Goal: Task Accomplishment & Management: Use online tool/utility

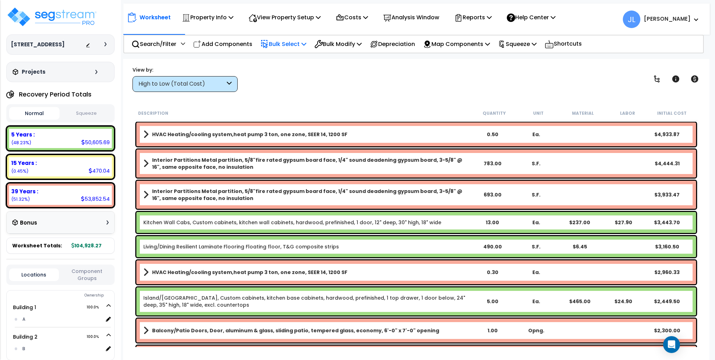
click at [299, 44] on p "Bulk Select" at bounding box center [283, 43] width 46 height 9
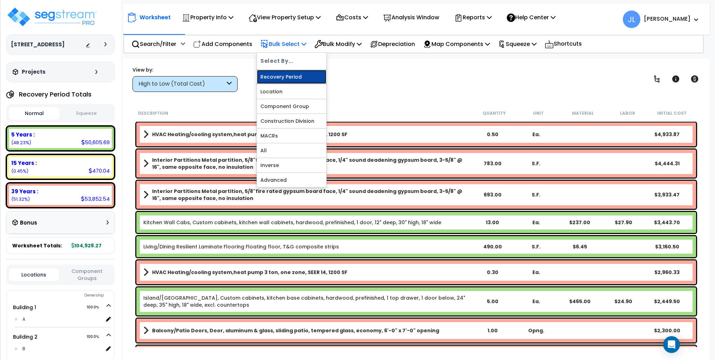
click at [285, 75] on link "Recovery Period" at bounding box center [291, 77] width 69 height 14
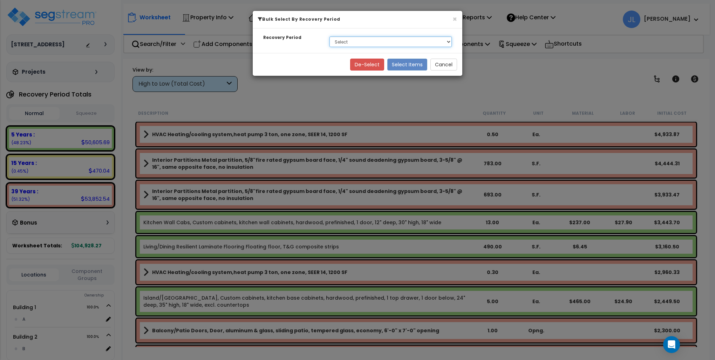
click at [353, 41] on select "Select 5 Years 15 Years 39 Years" at bounding box center [390, 41] width 122 height 11
select select "5Y"
click at [329, 36] on select "Select 5 Years 15 Years 39 Years" at bounding box center [390, 41] width 122 height 11
click at [404, 63] on button "Select Items" at bounding box center [407, 65] width 40 height 12
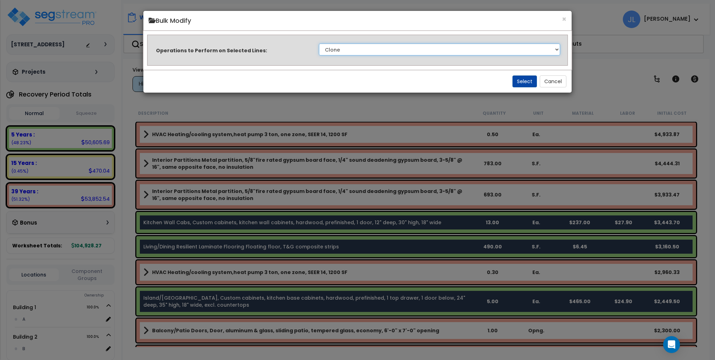
click at [363, 50] on select "Clone Delete Delete Zero Quantities Modify Component Group Modify Recovery Peri…" at bounding box center [439, 49] width 241 height 12
select select "modifyTotalCostFactor"
click at [319, 43] on select "Clone Delete Delete Zero Quantities Modify Component Group Modify Recovery Peri…" at bounding box center [439, 49] width 241 height 12
click at [529, 82] on button "Select" at bounding box center [524, 81] width 25 height 12
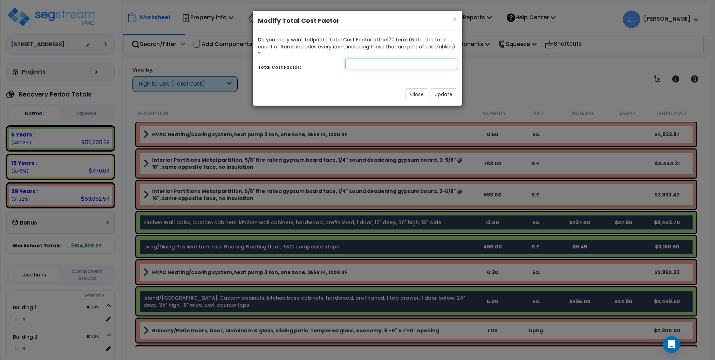
click at [416, 59] on input "number" at bounding box center [401, 64] width 112 height 11
type input ".80"
click at [443, 88] on button "Update" at bounding box center [443, 94] width 27 height 12
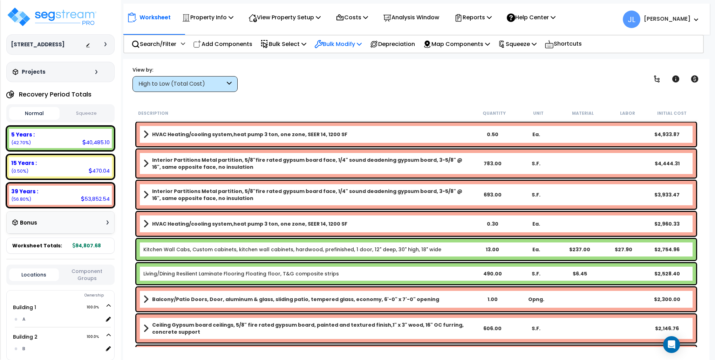
click at [358, 39] on p "Bulk Modify" at bounding box center [337, 43] width 47 height 9
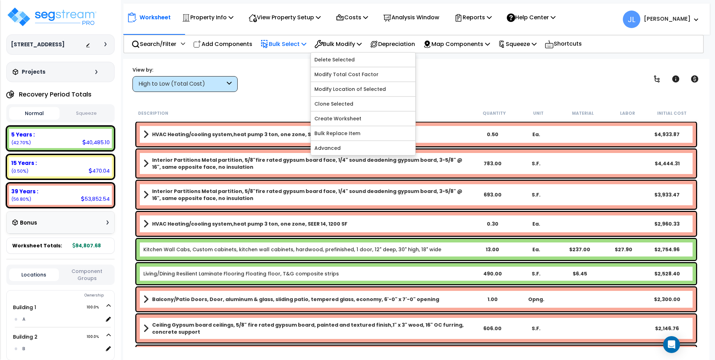
click at [297, 46] on p "Bulk Select" at bounding box center [283, 43] width 46 height 9
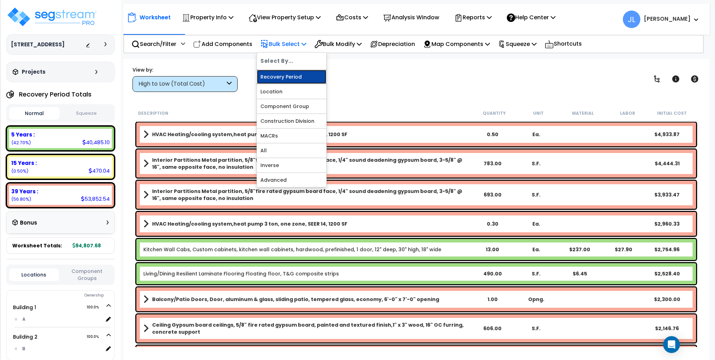
click at [288, 74] on link "Recovery Period" at bounding box center [291, 77] width 69 height 14
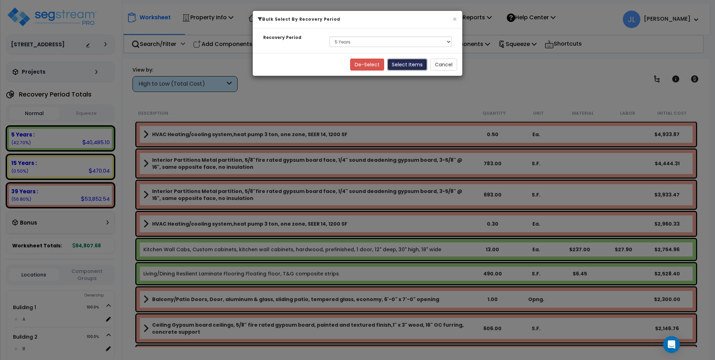
click at [405, 68] on button "Select Items" at bounding box center [407, 65] width 40 height 12
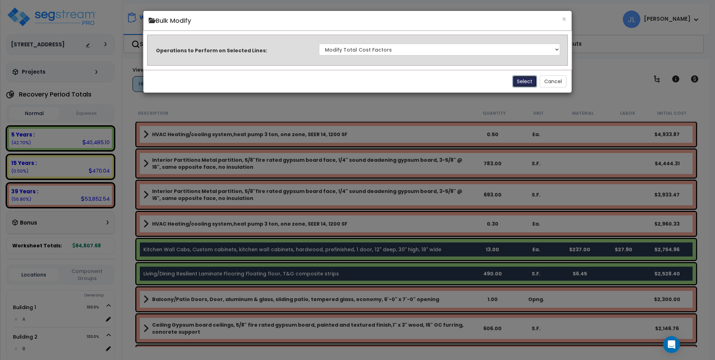
click at [530, 82] on button "Select" at bounding box center [524, 81] width 25 height 12
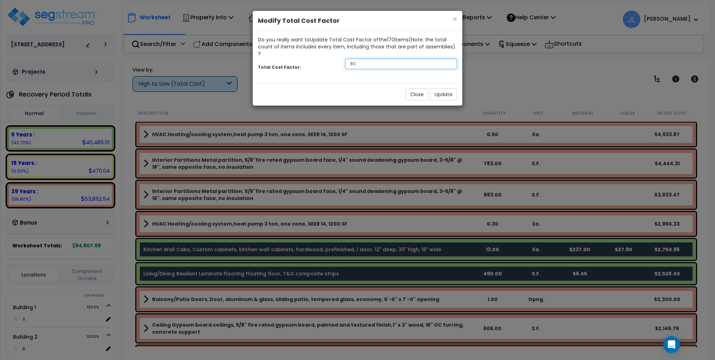
click at [384, 59] on input ".80" at bounding box center [401, 64] width 112 height 11
type input ".7"
click at [443, 88] on button "Update" at bounding box center [443, 94] width 27 height 12
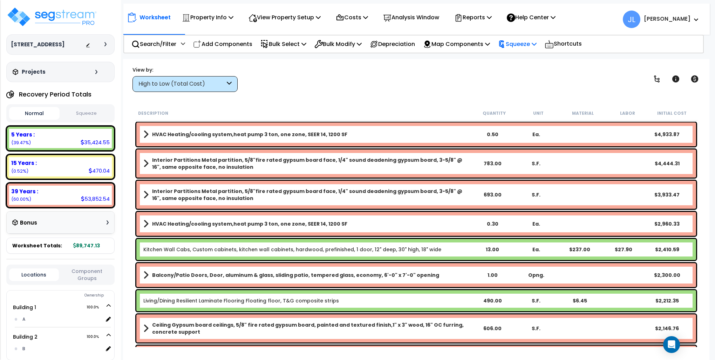
click at [533, 42] on p "Squeeze" at bounding box center [517, 43] width 39 height 9
click at [529, 57] on link "Squeeze" at bounding box center [529, 60] width 69 height 14
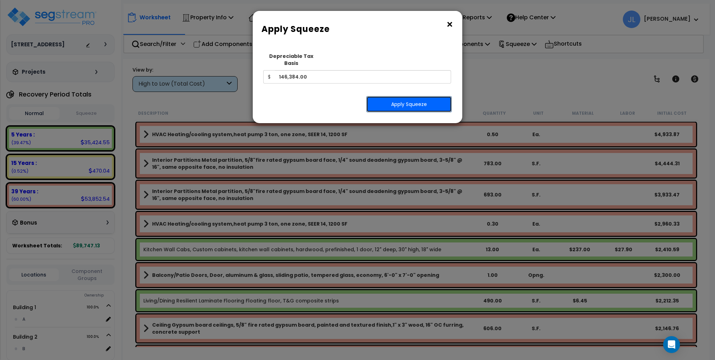
click at [418, 97] on button "Apply Squeeze" at bounding box center [409, 104] width 86 height 16
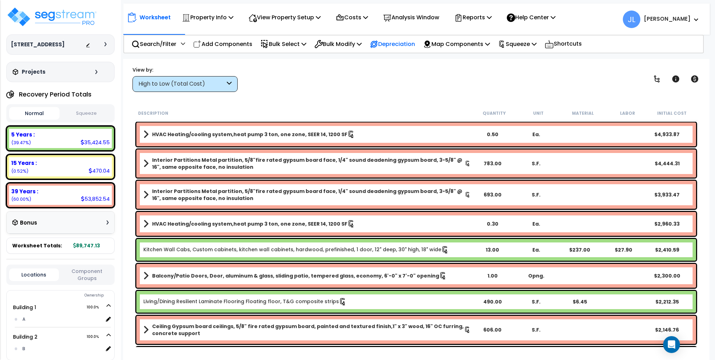
click at [393, 43] on p "Depreciation" at bounding box center [392, 43] width 45 height 9
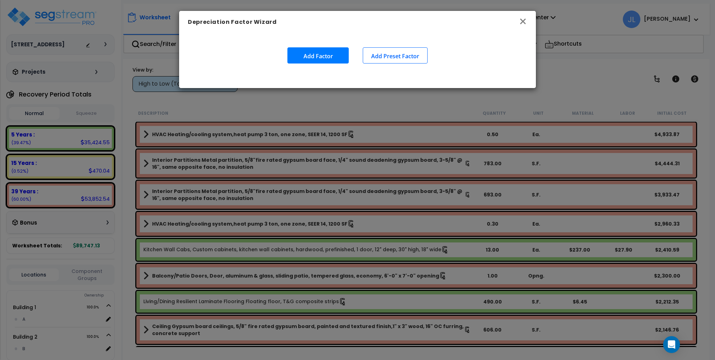
click at [526, 22] on icon "button" at bounding box center [523, 21] width 8 height 8
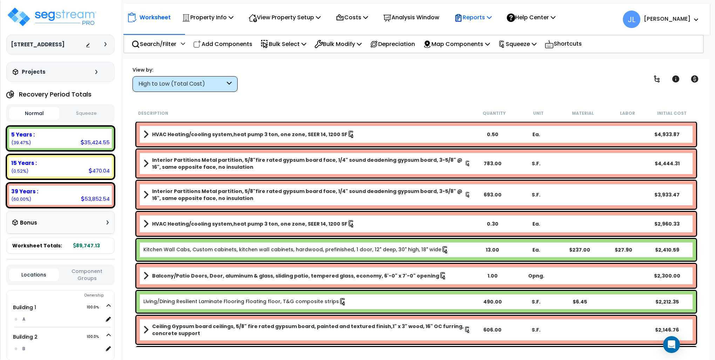
click at [488, 18] on p "Reports" at bounding box center [473, 17] width 38 height 9
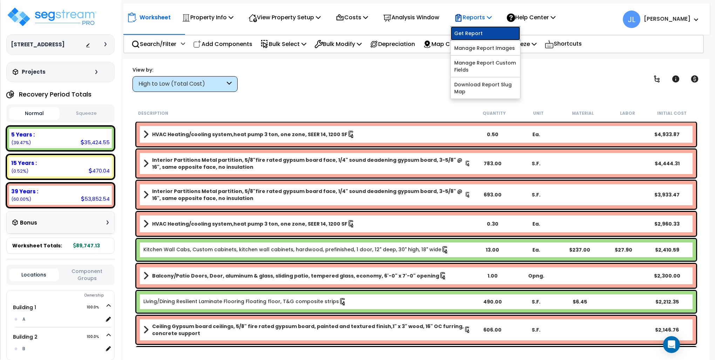
click at [485, 30] on link "Get Report" at bounding box center [485, 33] width 69 height 14
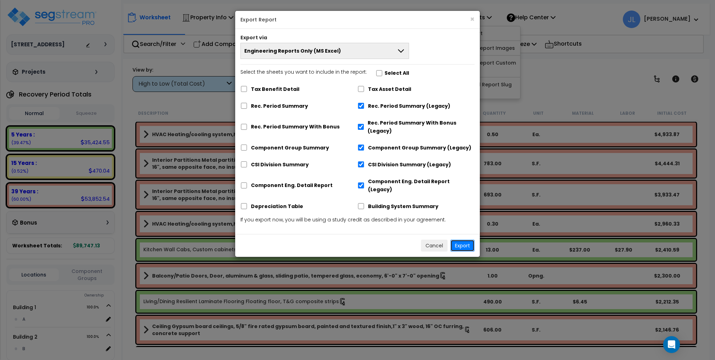
click at [460, 239] on button "Export" at bounding box center [462, 245] width 24 height 12
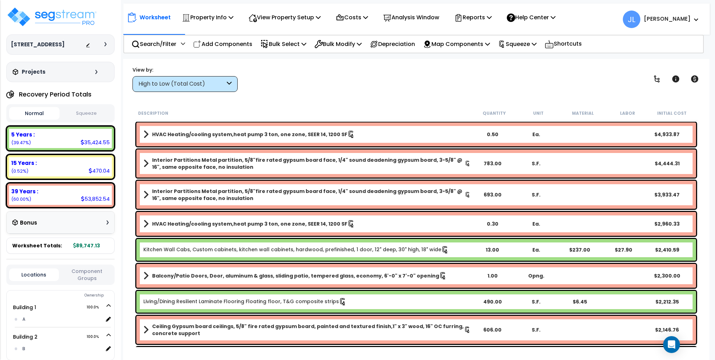
click at [605, 64] on div "Worksheet Property Info Property Setup Add Property Unit Template property Clon…" at bounding box center [416, 239] width 586 height 360
click at [486, 16] on p "Reports" at bounding box center [473, 17] width 38 height 9
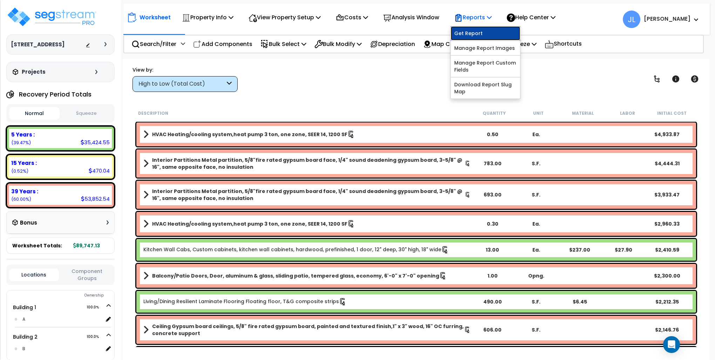
click at [482, 31] on link "Get Report" at bounding box center [485, 33] width 69 height 14
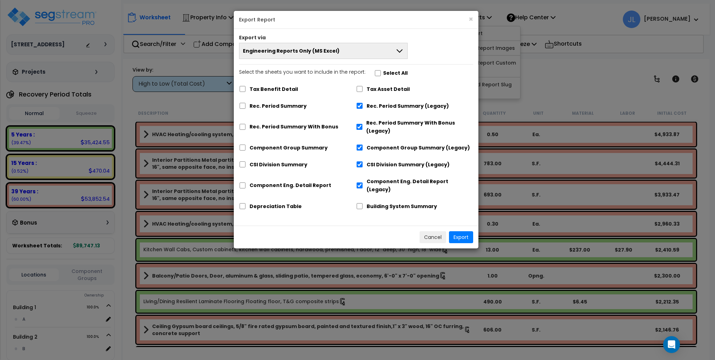
drag, startPoint x: 380, startPoint y: 42, endPoint x: 376, endPoint y: 42, distance: 3.9
click at [376, 42] on div "Export via" at bounding box center [356, 38] width 245 height 9
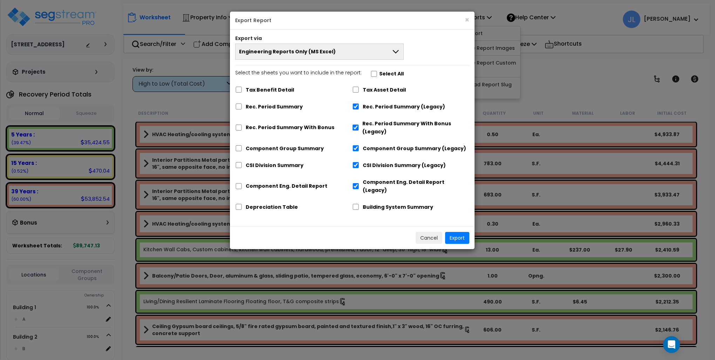
click at [367, 52] on button "Engineering Reports Only (MS Excel)" at bounding box center [319, 51] width 169 height 16
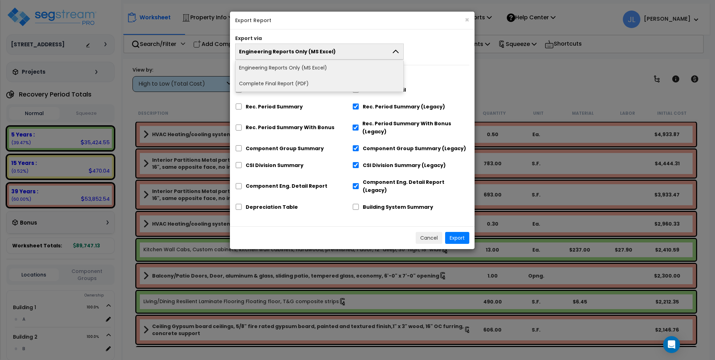
click at [289, 82] on li "Complete Final Report (PDF)" at bounding box center [320, 84] width 168 height 16
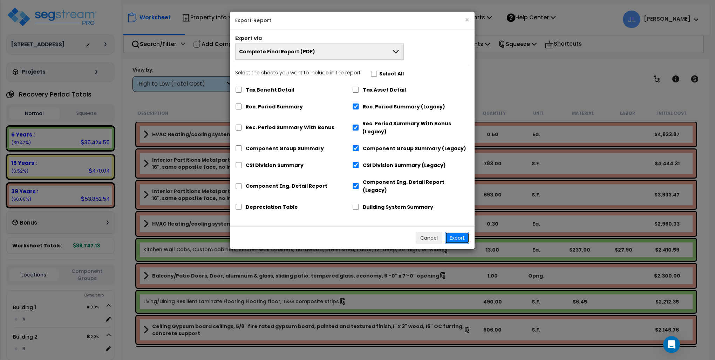
click at [454, 232] on button "Export" at bounding box center [457, 238] width 24 height 12
